Goal: Task Accomplishment & Management: Use online tool/utility

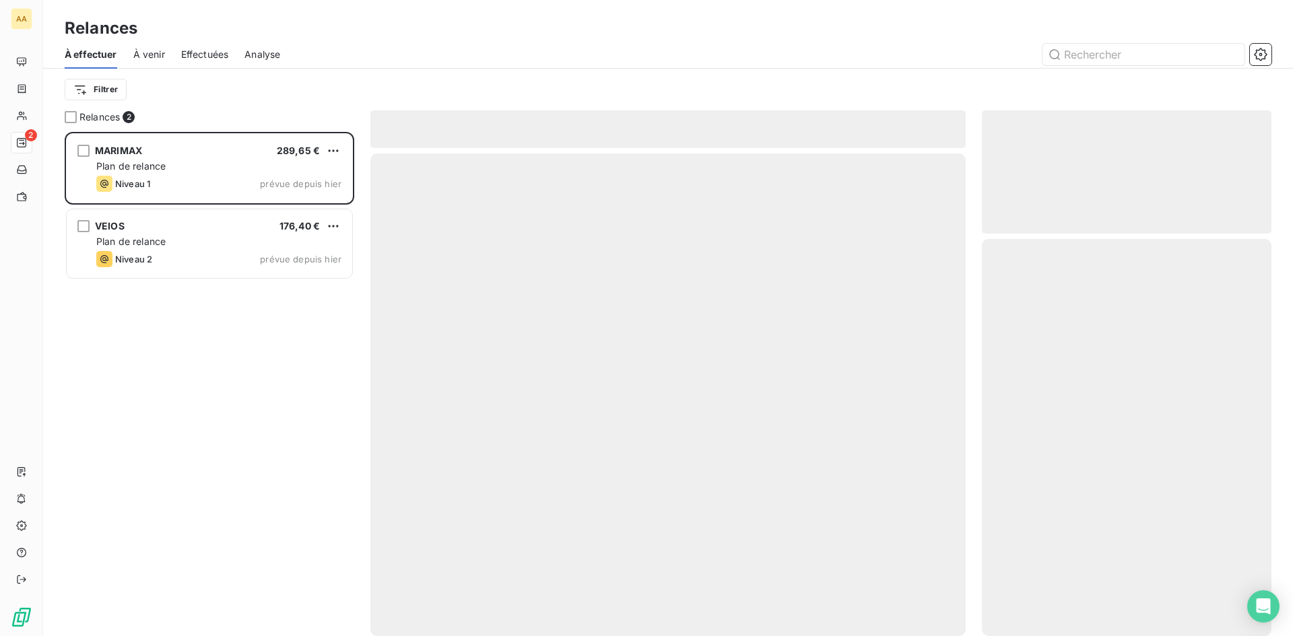
scroll to position [494, 279]
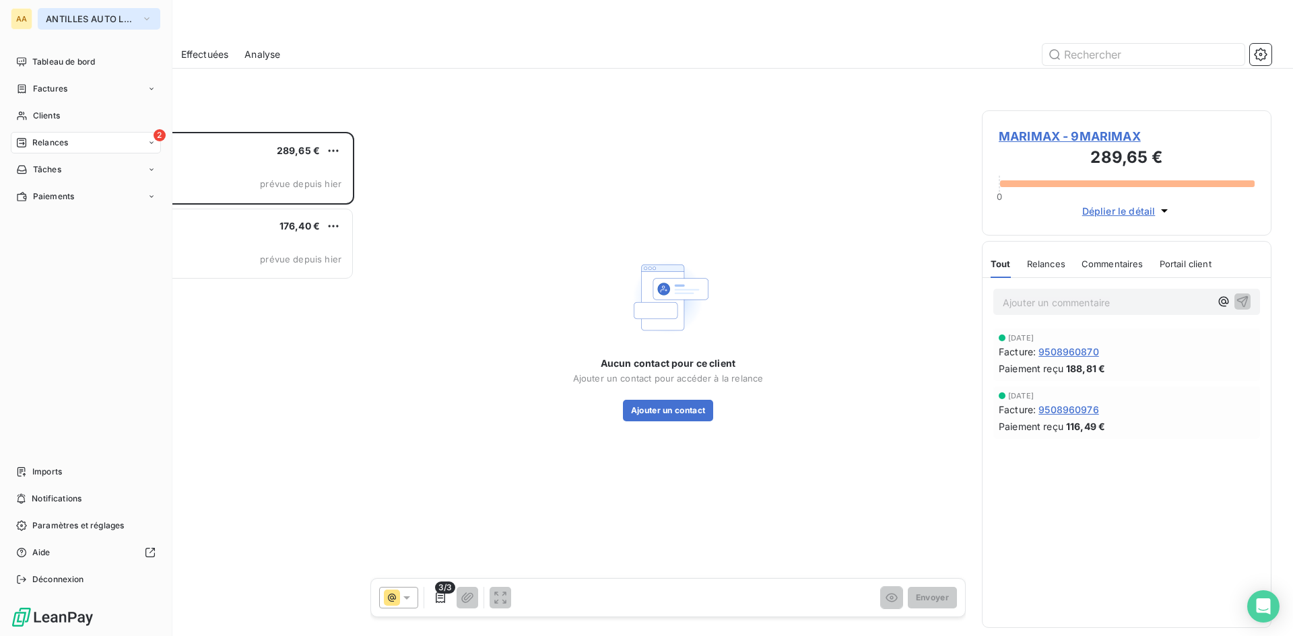
click at [150, 15] on icon "button" at bounding box center [146, 18] width 11 height 13
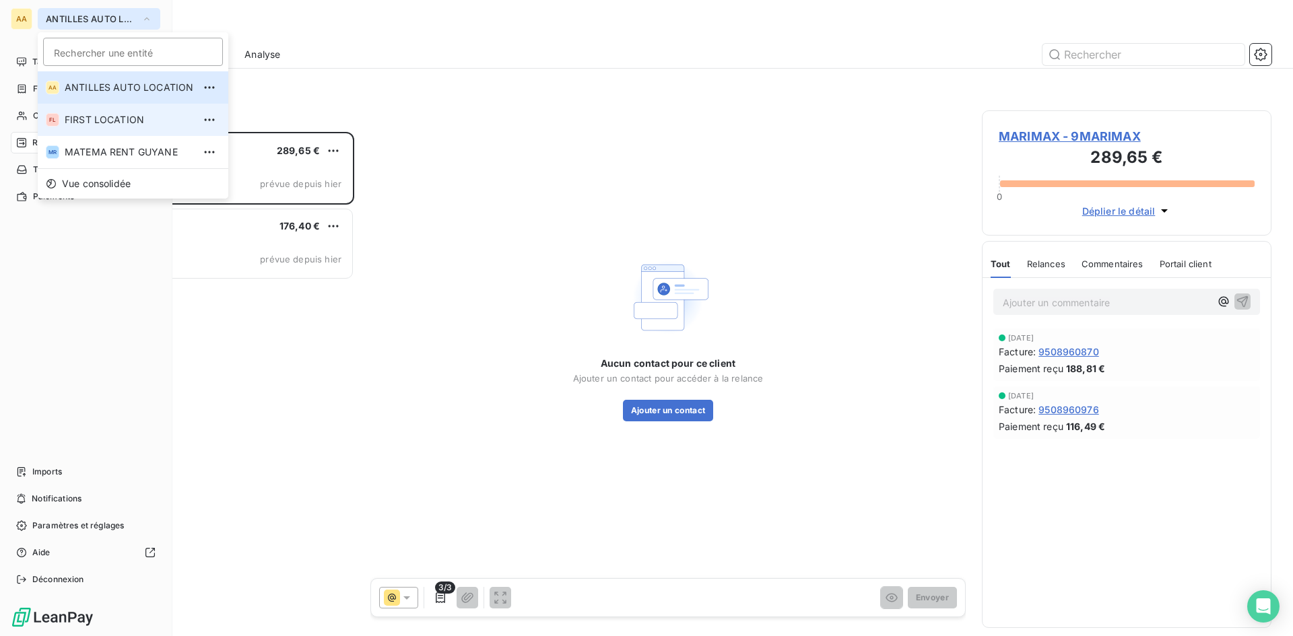
click at [125, 117] on span "FIRST LOCATION" at bounding box center [129, 119] width 129 height 13
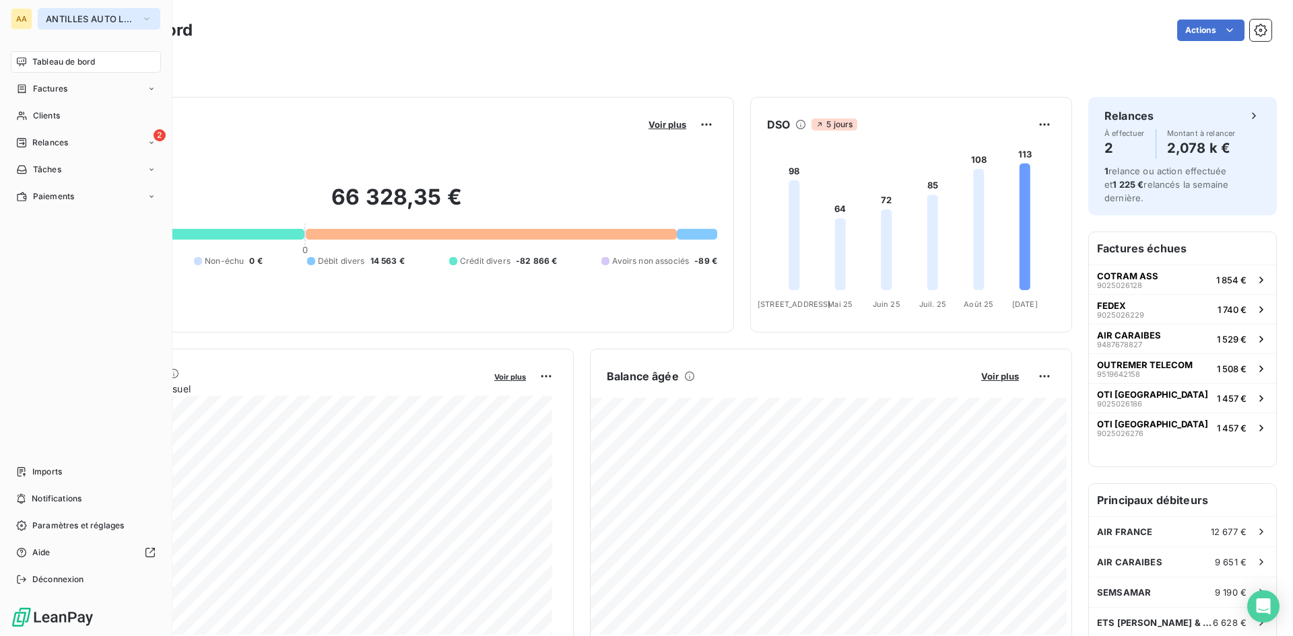
click at [139, 17] on button "ANTILLES AUTO LOCATION" at bounding box center [99, 19] width 123 height 22
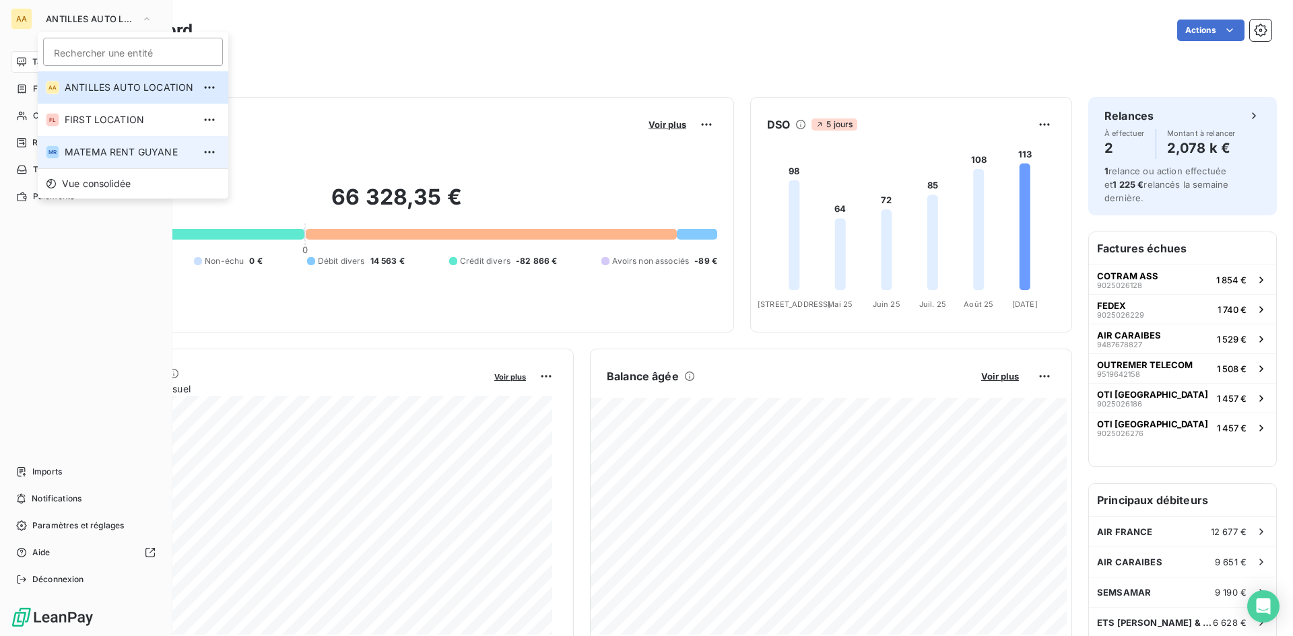
click at [149, 144] on li "MR [PERSON_NAME] RENT GUYANE" at bounding box center [133, 152] width 191 height 32
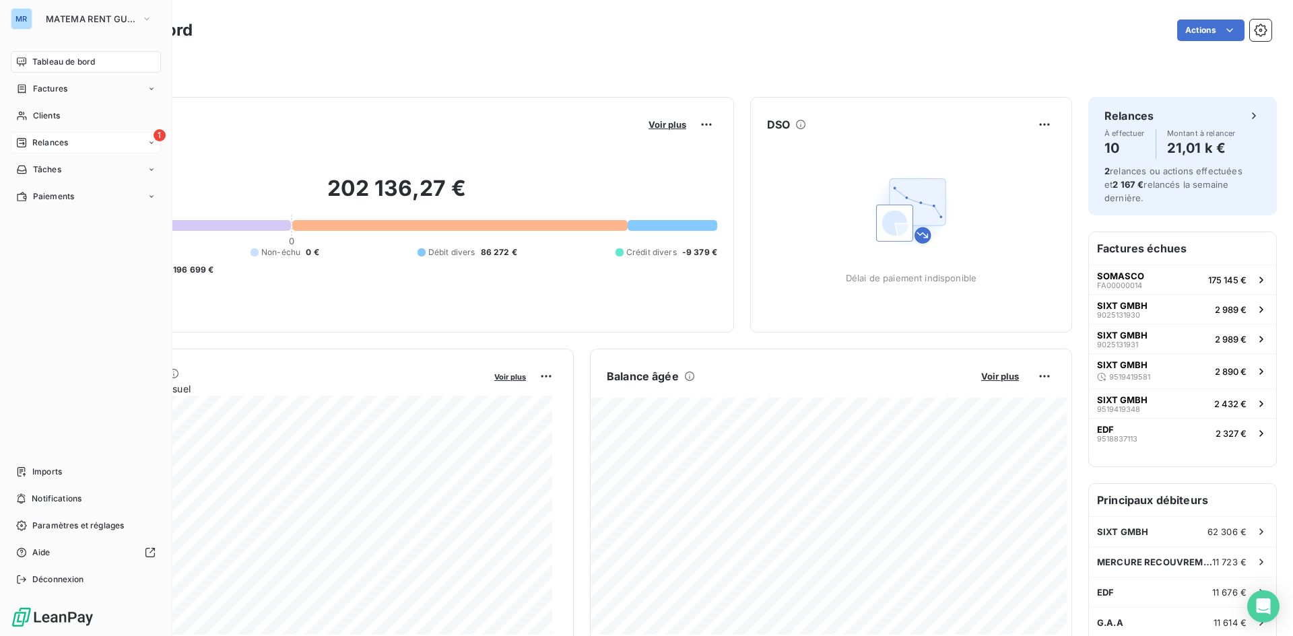
click at [42, 147] on span "Relances" at bounding box center [50, 143] width 36 height 12
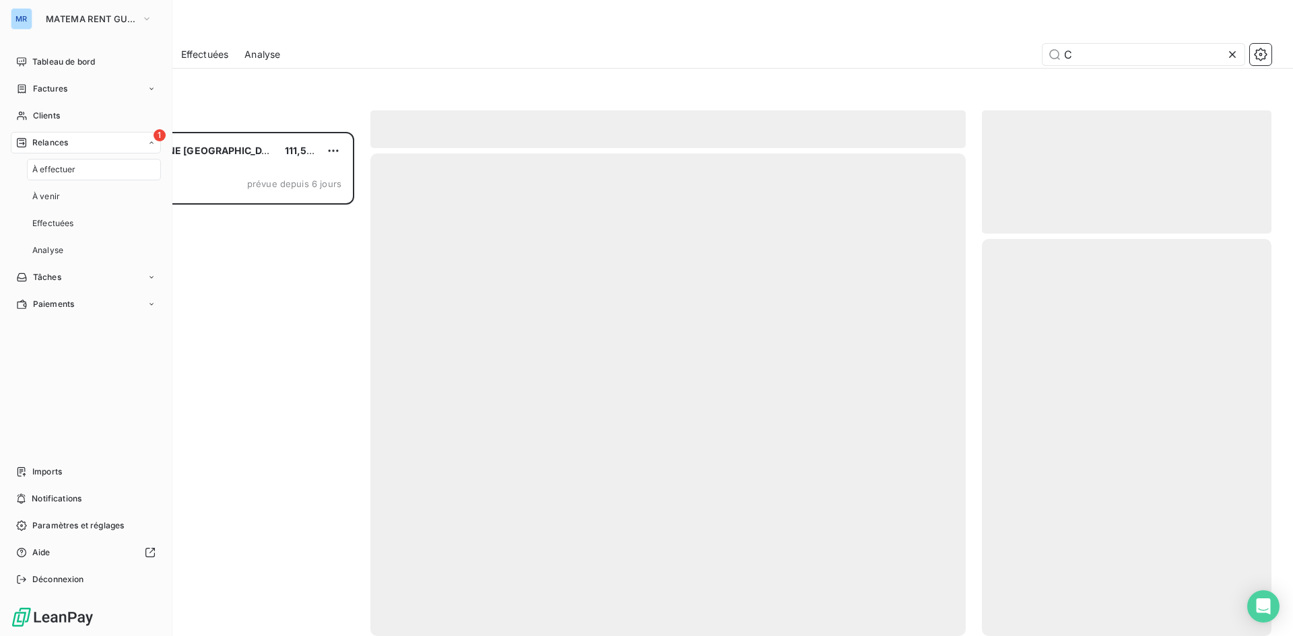
scroll to position [494, 279]
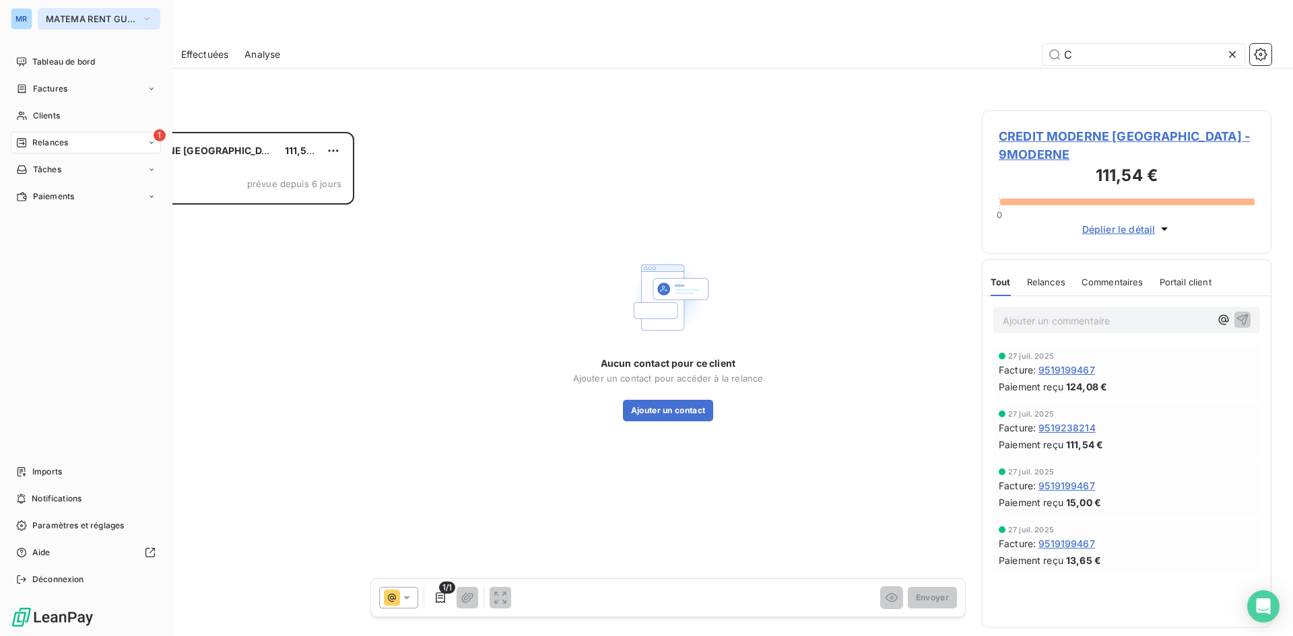
click at [149, 17] on icon "button" at bounding box center [146, 18] width 11 height 13
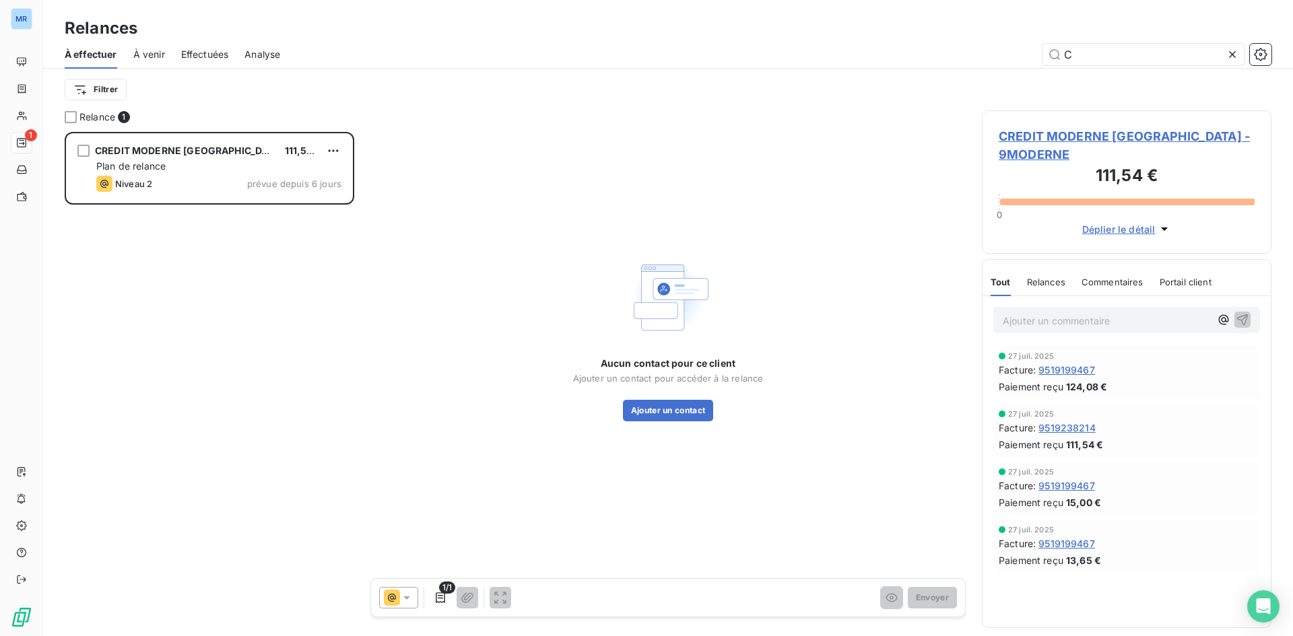
click at [443, 73] on div "Filtrer" at bounding box center [668, 90] width 1207 height 42
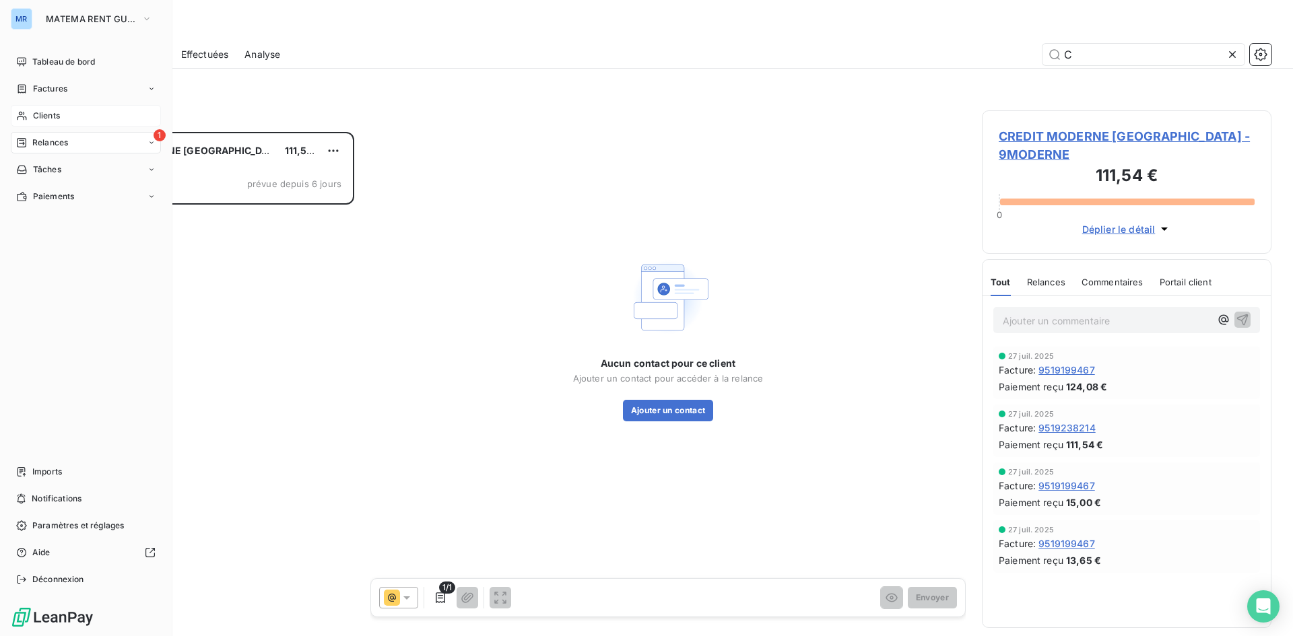
click at [38, 114] on span "Clients" at bounding box center [46, 116] width 27 height 12
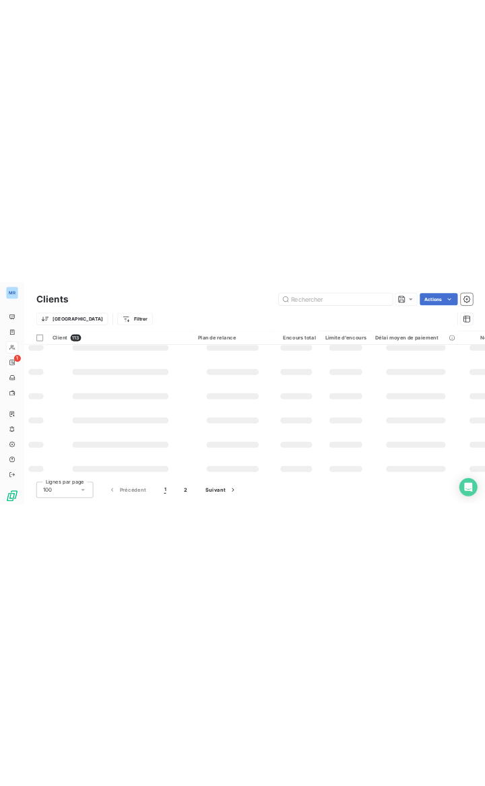
scroll to position [404, 0]
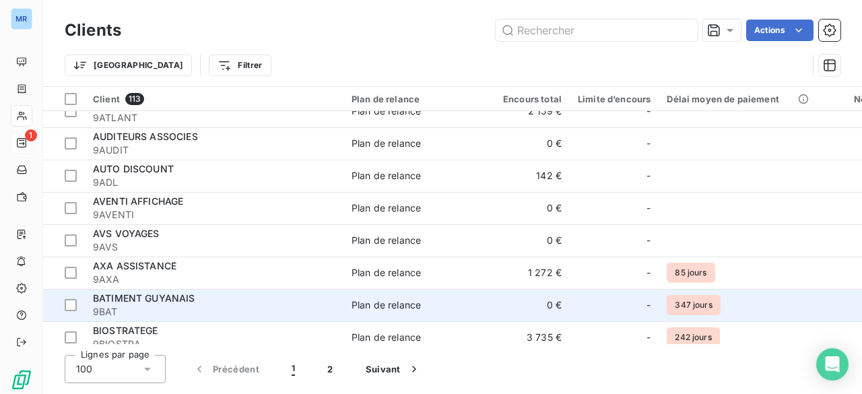
click at [127, 296] on span "BATIMENT GUYANAIS" at bounding box center [144, 297] width 102 height 11
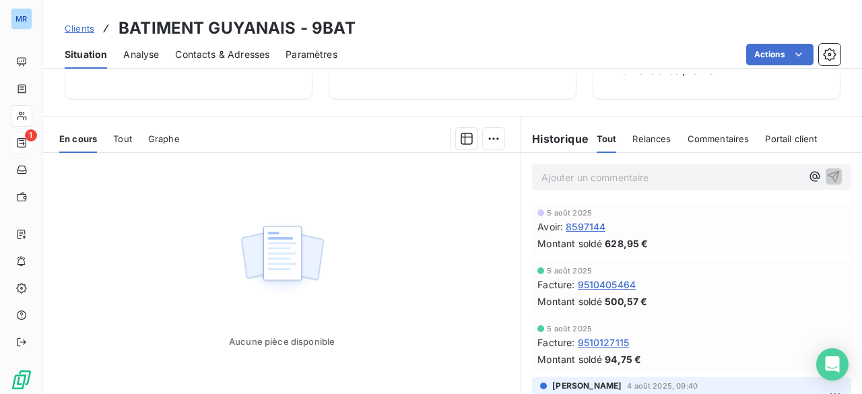
scroll to position [202, 0]
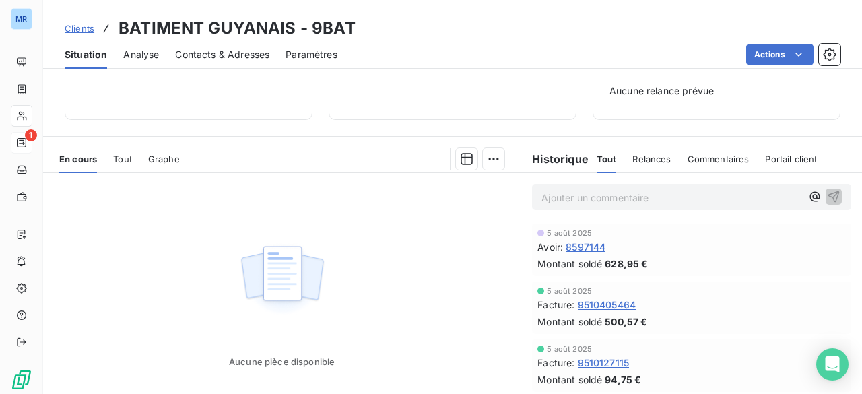
click at [461, 44] on div "Actions" at bounding box center [597, 55] width 487 height 22
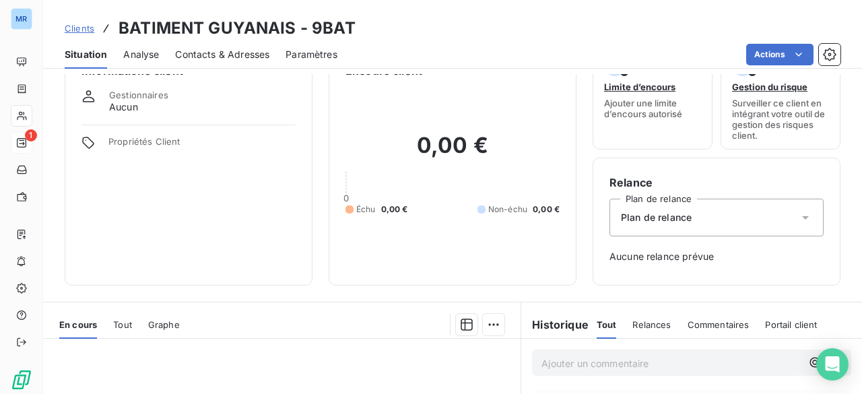
scroll to position [0, 0]
